Goal: Information Seeking & Learning: Learn about a topic

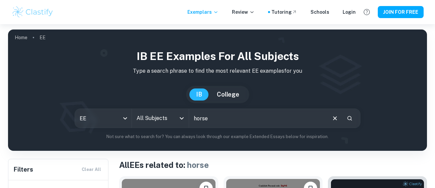
click at [222, 116] on input "horse" at bounding box center [257, 118] width 137 height 19
click at [334, 124] on div "horse ​" at bounding box center [274, 118] width 171 height 19
click at [335, 119] on icon "Clear" at bounding box center [334, 117] width 7 height 7
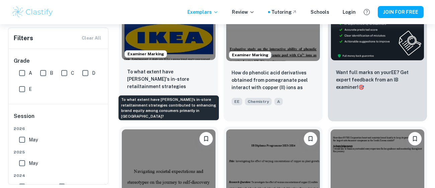
scroll to position [189, 0]
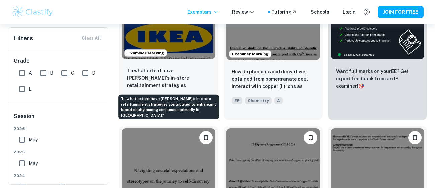
click at [199, 87] on p "To what extent have [PERSON_NAME]'s in-store retailtainment strategies contribu…" at bounding box center [168, 78] width 83 height 23
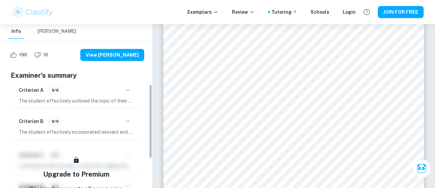
scroll to position [133, 0]
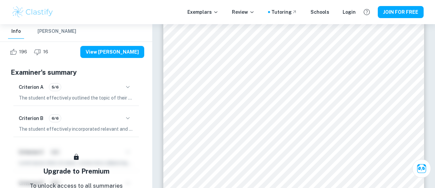
click at [129, 114] on icon "button" at bounding box center [128, 118] width 8 height 8
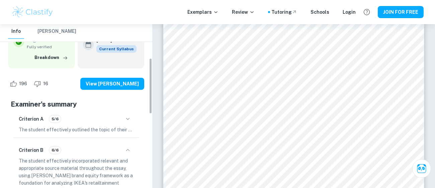
scroll to position [99, 0]
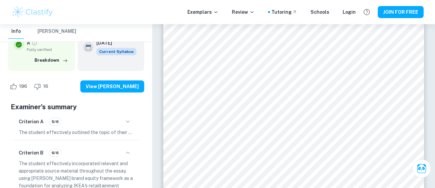
click at [127, 149] on icon "button" at bounding box center [128, 153] width 8 height 8
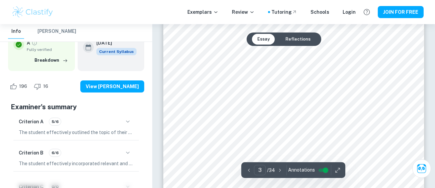
scroll to position [992, 0]
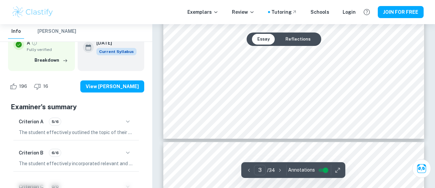
type input "4"
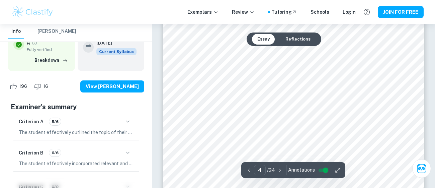
scroll to position [1269, 0]
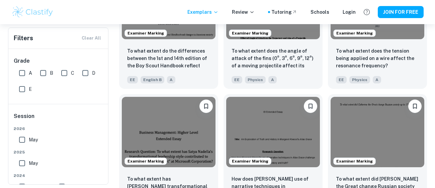
scroll to position [743, 0]
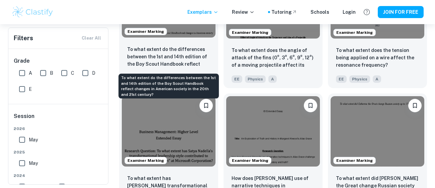
click at [186, 55] on p "To what extent do the differences between the 1st and 14th edition of the Boy S…" at bounding box center [168, 56] width 83 height 23
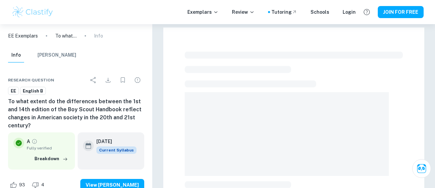
scroll to position [46, 0]
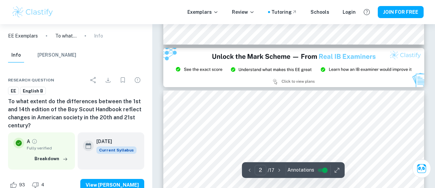
type input "3"
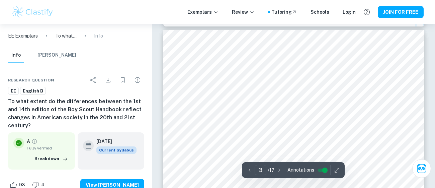
scroll to position [833, 0]
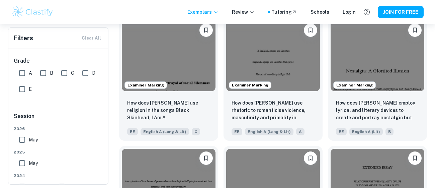
scroll to position [1211, 0]
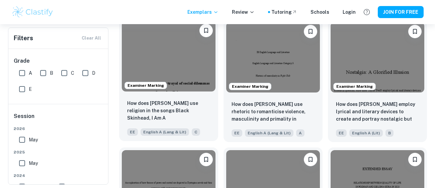
click at [171, 77] on img at bounding box center [169, 56] width 94 height 70
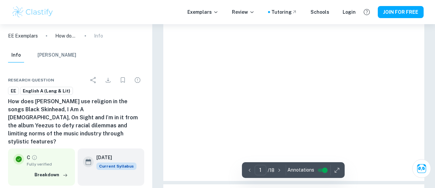
scroll to position [237, 0]
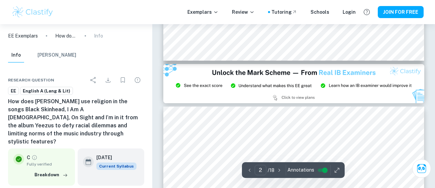
type input "3"
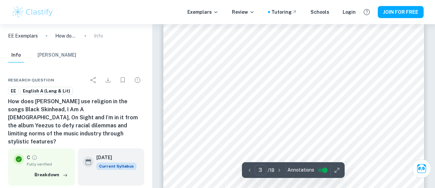
scroll to position [839, 0]
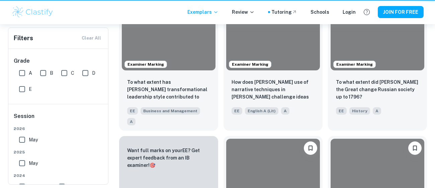
scroll to position [1211, 0]
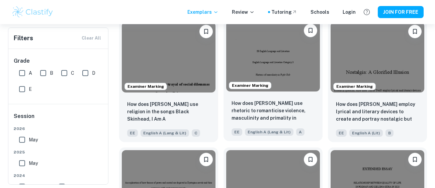
click at [303, 53] on img at bounding box center [273, 56] width 94 height 70
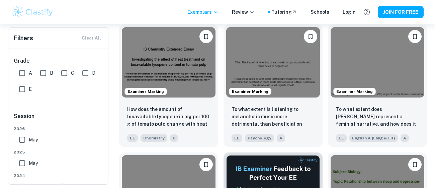
scroll to position [1474, 0]
